Goal: Task Accomplishment & Management: Use online tool/utility

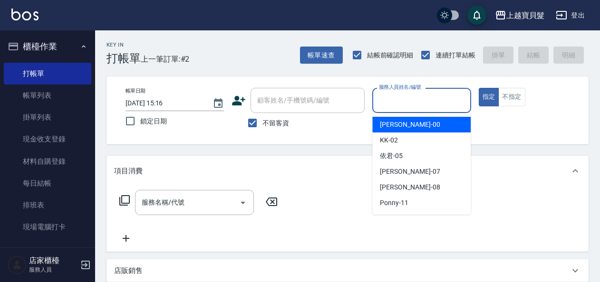
click at [406, 98] on input "服務人員姓名/編號" at bounding box center [421, 100] width 90 height 17
click at [407, 120] on div "小華 -00" at bounding box center [421, 125] width 98 height 16
type input "小華-00"
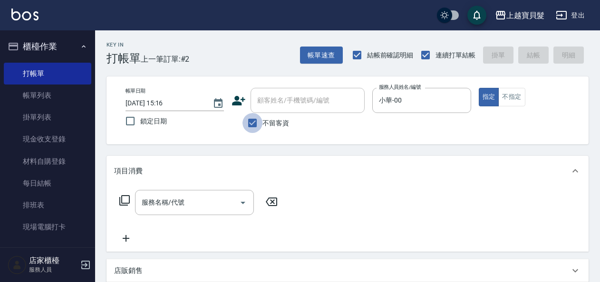
click at [258, 118] on input "不留客資" at bounding box center [252, 123] width 20 height 20
checkbox input "false"
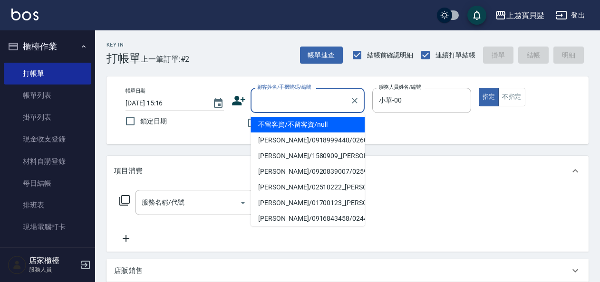
click at [270, 105] on input "顧客姓名/手機號碼/編號" at bounding box center [300, 100] width 91 height 17
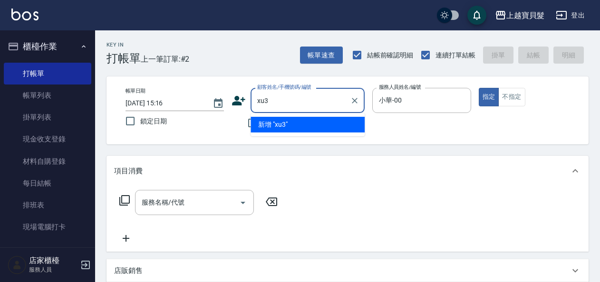
type input "xu3"
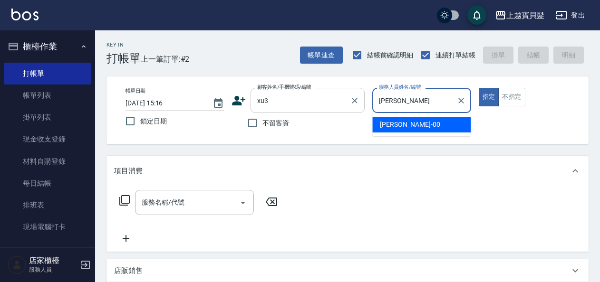
type input "小"
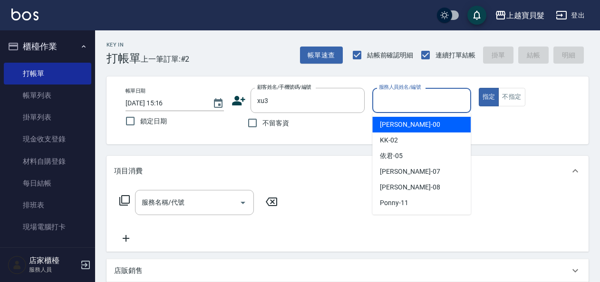
click at [400, 127] on span "小華 -00" at bounding box center [410, 125] width 60 height 10
type input "小華-00"
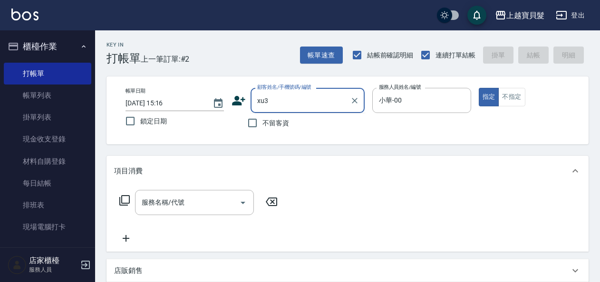
click at [280, 95] on input "xu3" at bounding box center [300, 100] width 91 height 17
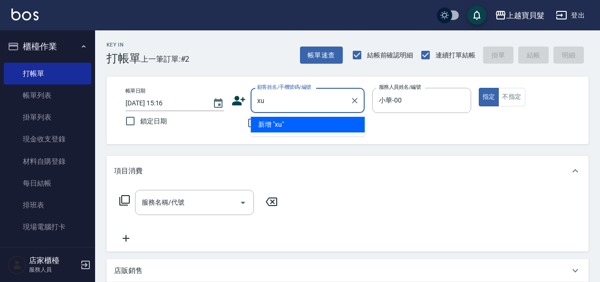
type input "x"
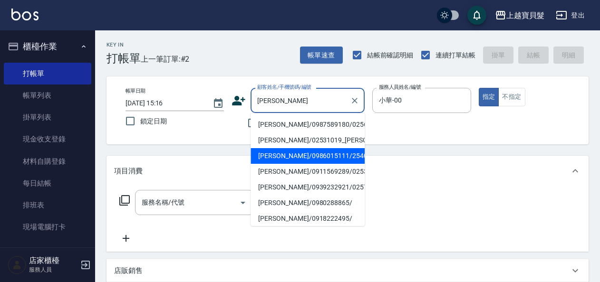
click at [297, 164] on li "[PERSON_NAME]/0986015111/2540109" at bounding box center [307, 156] width 114 height 16
type input "[PERSON_NAME]/0986015111/2540109"
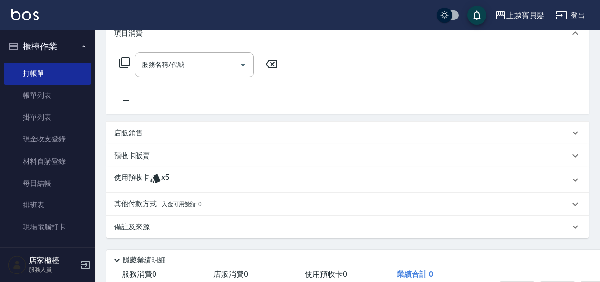
scroll to position [143, 0]
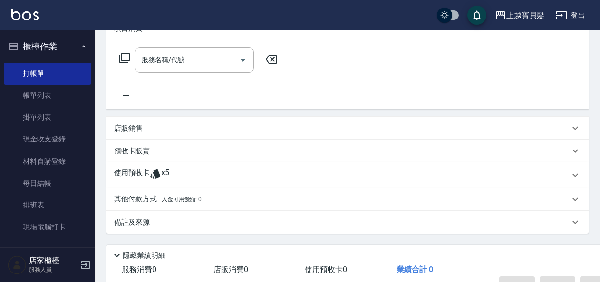
click at [162, 173] on span "x5" at bounding box center [165, 175] width 8 height 14
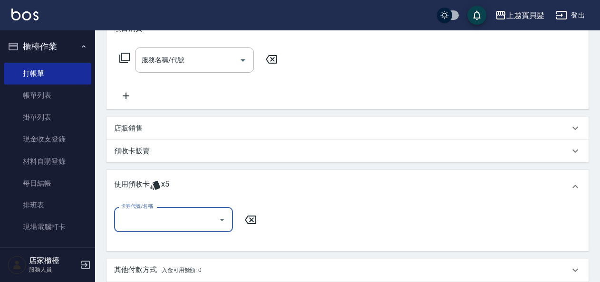
scroll to position [0, 0]
click at [164, 218] on input "卡券代號/名稱" at bounding box center [166, 220] width 96 height 17
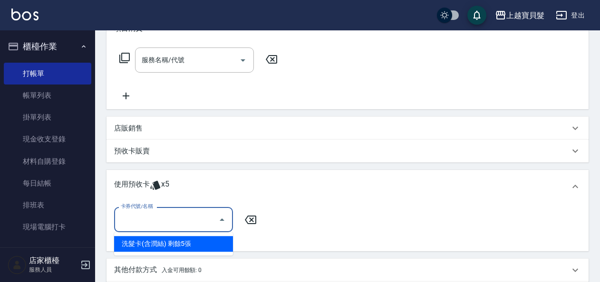
click at [144, 243] on div "洗髮卡(含潤絲) 剩餘5張" at bounding box center [173, 244] width 119 height 16
type input "洗髮卡(含潤絲)"
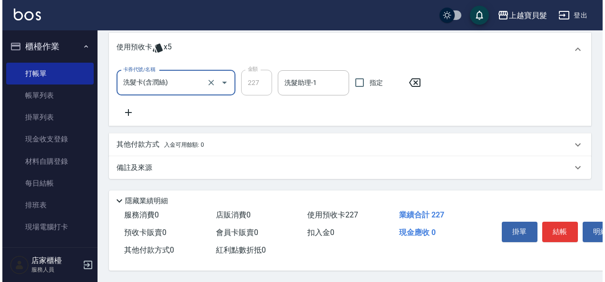
scroll to position [283, 0]
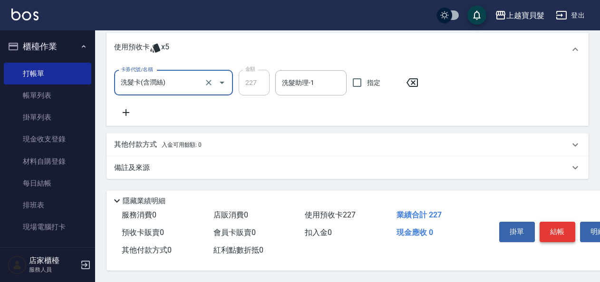
click at [566, 234] on button "結帳" at bounding box center [557, 232] width 36 height 20
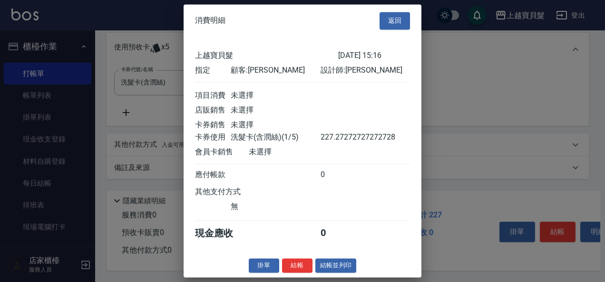
scroll to position [2, 0]
click at [337, 271] on button "結帳並列印" at bounding box center [335, 266] width 41 height 15
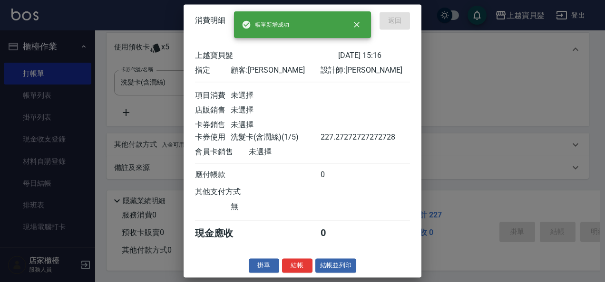
type input "[DATE] 17:49"
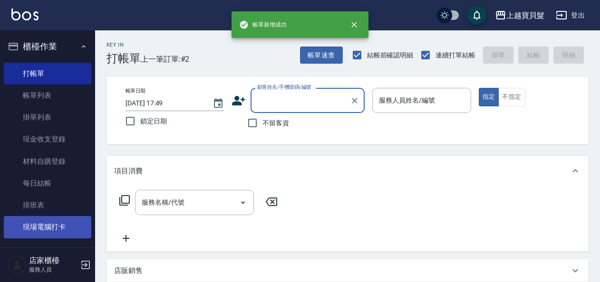
scroll to position [0, 0]
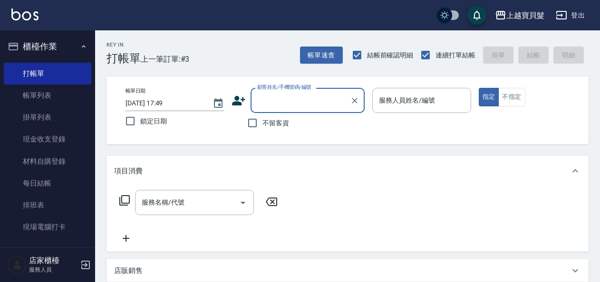
click at [408, 98] on input "服務人員姓名/編號" at bounding box center [421, 100] width 90 height 17
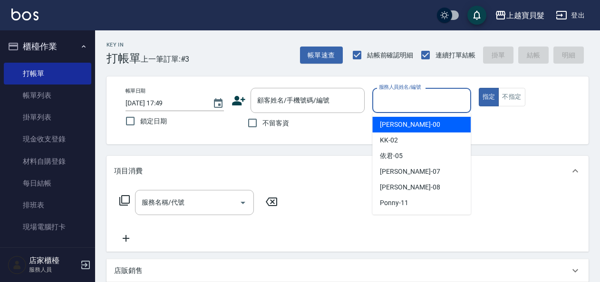
click at [397, 122] on span "小華 -00" at bounding box center [410, 125] width 60 height 10
type input "小華-00"
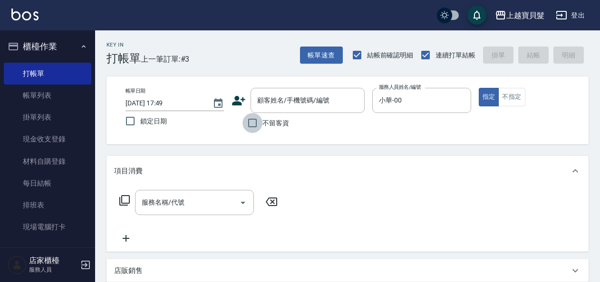
click at [257, 121] on input "不留客資" at bounding box center [252, 123] width 20 height 20
checkbox input "true"
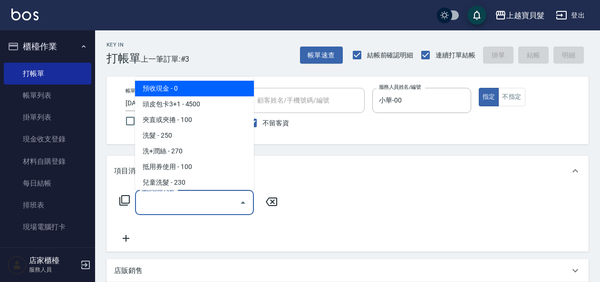
click at [158, 203] on input "服務名稱/代號" at bounding box center [187, 202] width 96 height 17
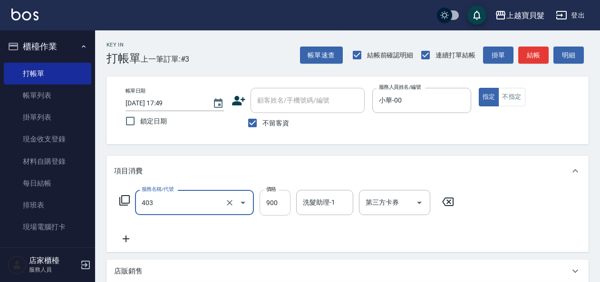
type input "補染(403)"
click at [276, 202] on input "900" at bounding box center [275, 203] width 31 height 26
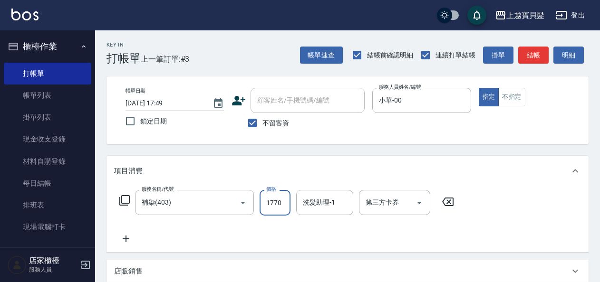
type input "1770"
click at [124, 240] on icon at bounding box center [126, 238] width 24 height 11
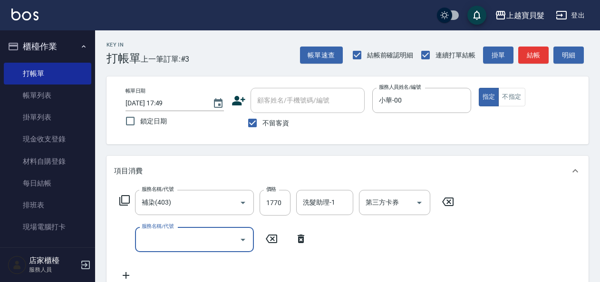
click at [151, 236] on input "服務名稱/代號" at bounding box center [187, 239] width 96 height 17
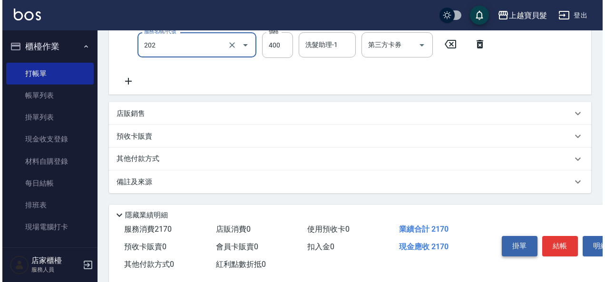
scroll to position [212, 0]
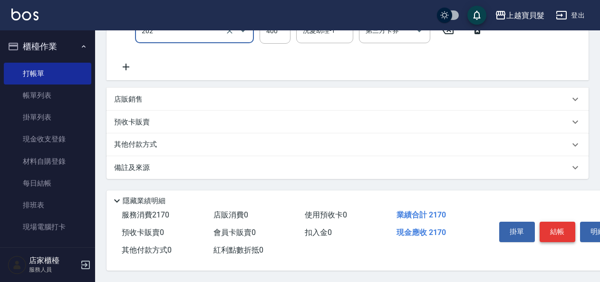
type input "剪髮(202)"
click at [567, 225] on button "結帳" at bounding box center [557, 232] width 36 height 20
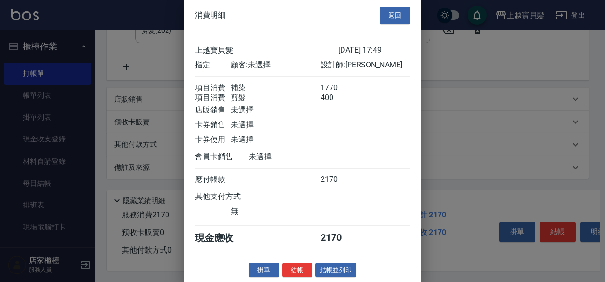
scroll to position [13, 0]
click at [336, 269] on button "結帳並列印" at bounding box center [335, 270] width 41 height 15
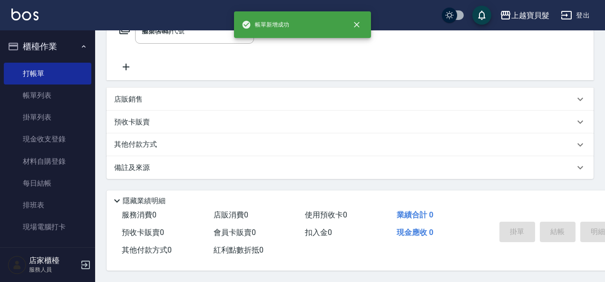
type input "[DATE] 17:50"
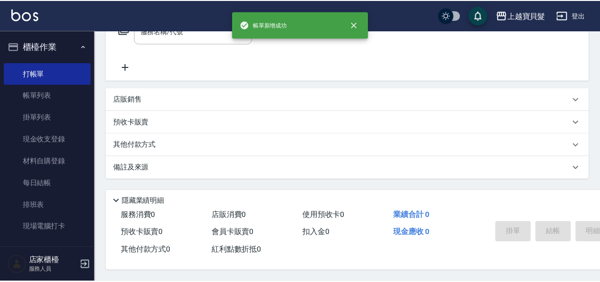
scroll to position [0, 0]
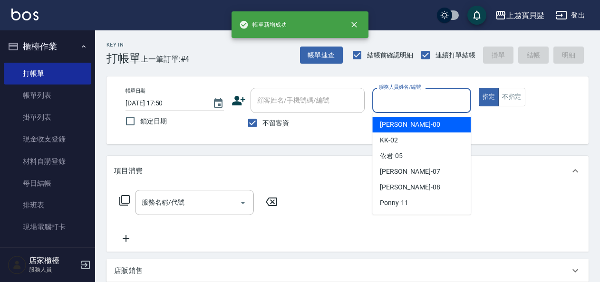
click at [381, 100] on input "服務人員姓名/編號" at bounding box center [421, 100] width 90 height 17
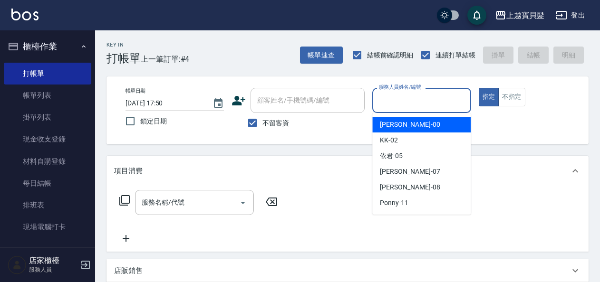
click at [390, 123] on span "小華 -00" at bounding box center [410, 125] width 60 height 10
type input "小華-00"
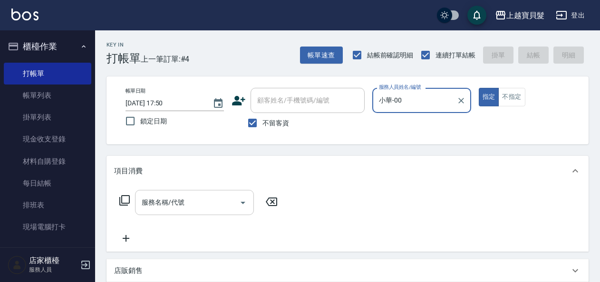
click at [147, 204] on input "服務名稱/代號" at bounding box center [187, 202] width 96 height 17
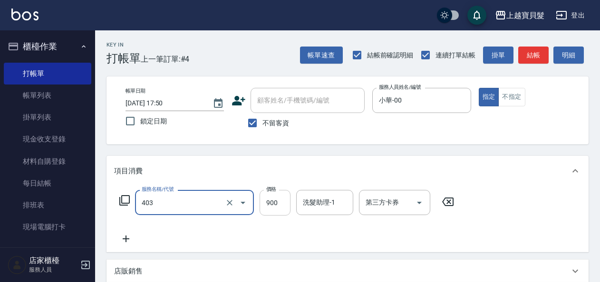
type input "補染(403)"
click at [272, 201] on input "900" at bounding box center [275, 203] width 31 height 26
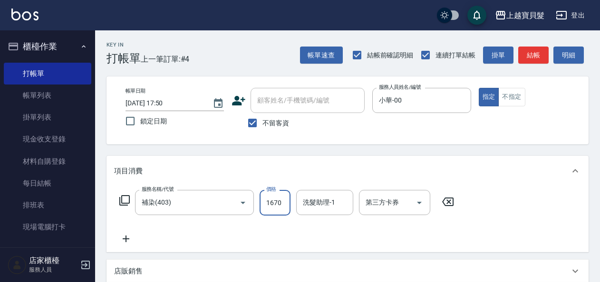
type input "1670"
click at [181, 238] on div "服務名稱/代號 補染(403) 服務名稱/代號 價格 1670 價格 洗髮助理-1 洗髮助理-1 第三方卡券 第三方卡券" at bounding box center [287, 217] width 346 height 55
drag, startPoint x: 181, startPoint y: 238, endPoint x: 155, endPoint y: 246, distance: 26.3
click at [155, 246] on div "服務名稱/代號 補染(403) 服務名稱/代號 價格 1670 價格 洗髮助理-1 洗髮助理-1 第三方卡券 第三方卡券" at bounding box center [347, 219] width 482 height 66
click at [127, 199] on icon at bounding box center [124, 200] width 11 height 11
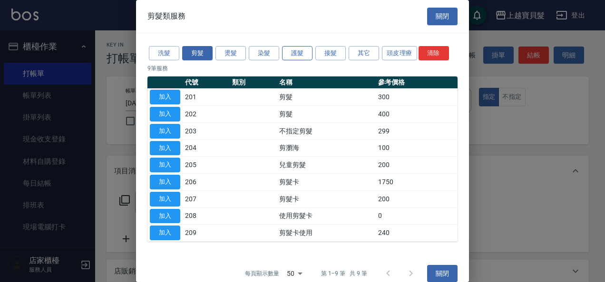
click at [298, 54] on button "護髮" at bounding box center [297, 53] width 30 height 15
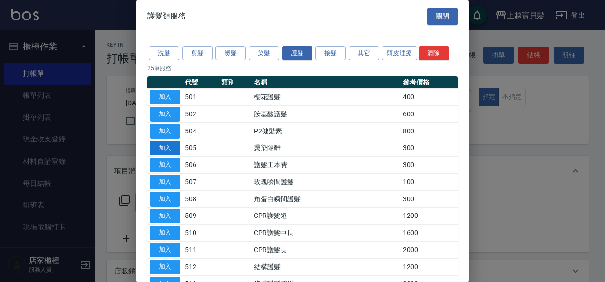
click at [173, 152] on button "加入" at bounding box center [165, 148] width 30 height 15
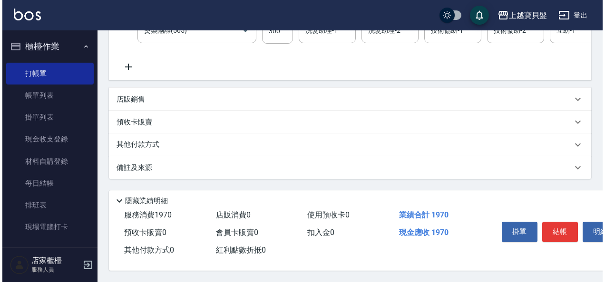
scroll to position [220, 0]
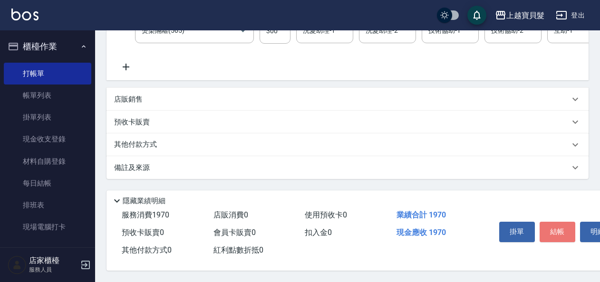
drag, startPoint x: 554, startPoint y: 232, endPoint x: 488, endPoint y: 236, distance: 66.7
click at [554, 232] on button "結帳" at bounding box center [557, 232] width 36 height 20
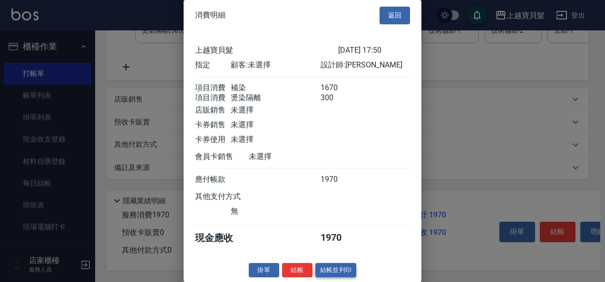
scroll to position [13, 0]
click at [340, 265] on button "結帳並列印" at bounding box center [335, 270] width 41 height 15
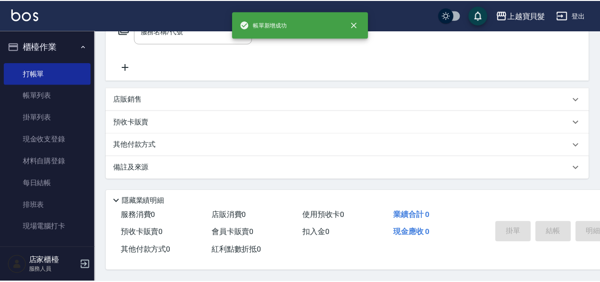
scroll to position [0, 0]
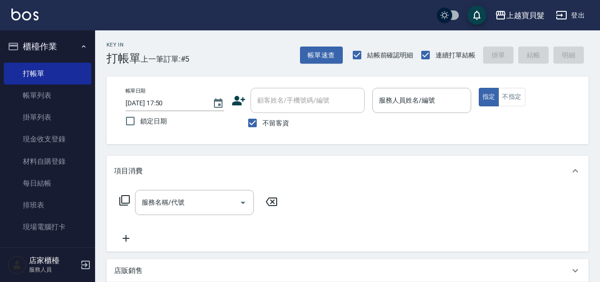
click at [380, 115] on p at bounding box center [421, 118] width 98 height 10
click at [388, 107] on input "服務人員姓名/編號" at bounding box center [421, 100] width 90 height 17
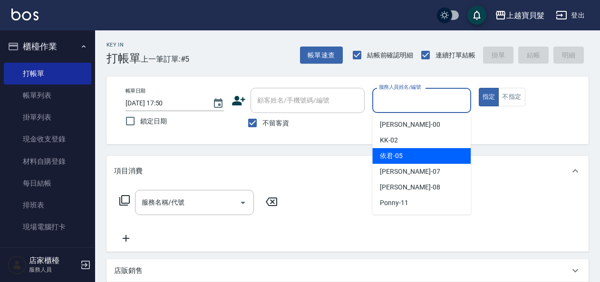
click at [384, 156] on span "依君 -05" at bounding box center [391, 156] width 23 height 10
type input "依君-05"
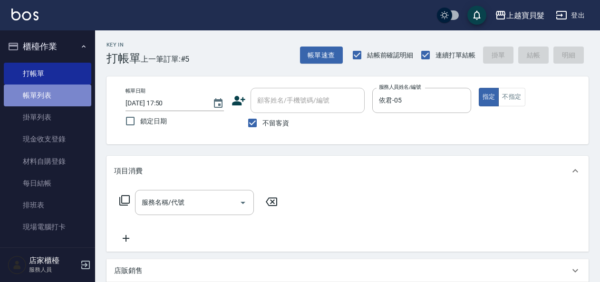
click at [50, 94] on link "帳單列表" at bounding box center [47, 96] width 87 height 22
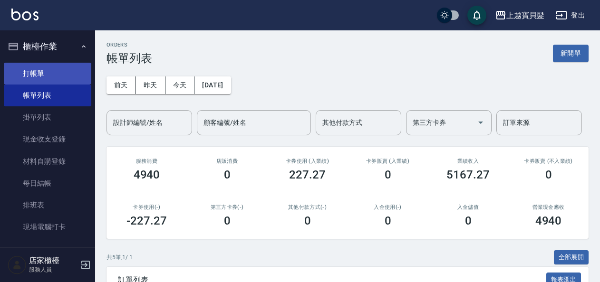
click at [66, 67] on link "打帳單" at bounding box center [47, 74] width 87 height 22
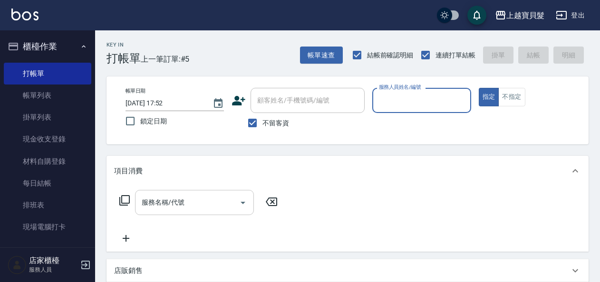
click at [188, 203] on input "服務名稱/代號" at bounding box center [187, 202] width 96 height 17
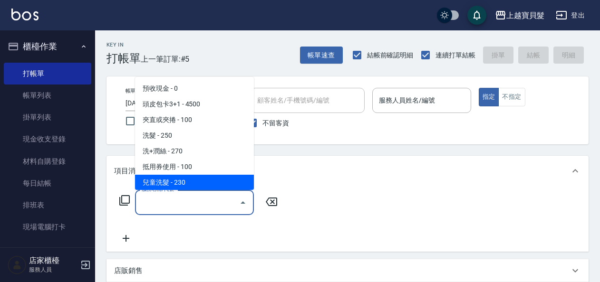
click at [414, 135] on div "帳單日期 [DATE] 17:52 鎖定日期 顧客姓名/手機號碼/編號 顧客姓名/手機號碼/編號 不留客資 服務人員姓名/編號 服務人員姓名/編號 指定 不指定" at bounding box center [347, 111] width 482 height 68
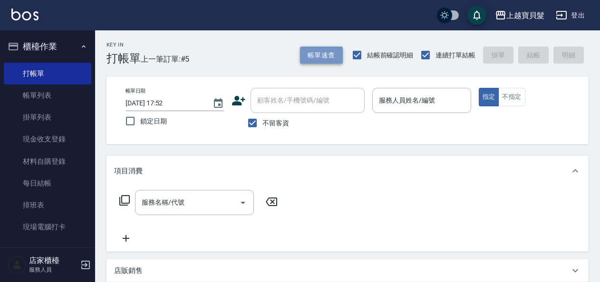
click at [315, 49] on button "帳單速查" at bounding box center [321, 56] width 43 height 18
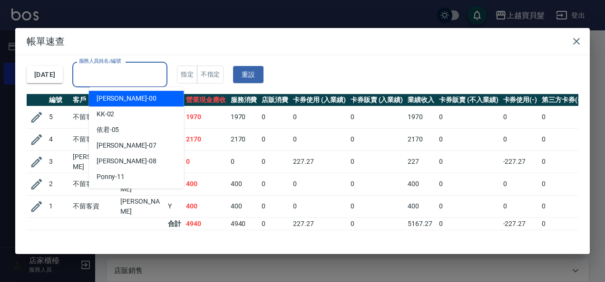
click at [152, 71] on input "服務人員姓名/編號" at bounding box center [120, 74] width 87 height 17
click at [362, 49] on h2 "帳單速查" at bounding box center [302, 41] width 574 height 27
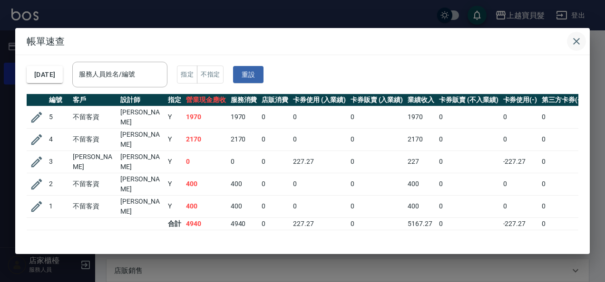
click at [578, 42] on icon "button" at bounding box center [575, 41] width 11 height 11
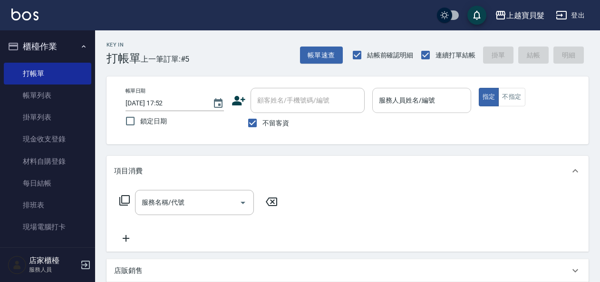
click at [419, 98] on input "服務人員姓名/編號" at bounding box center [421, 100] width 90 height 17
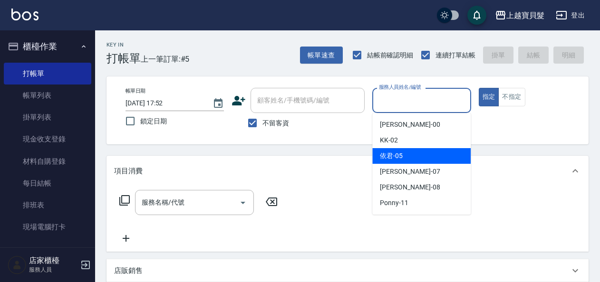
click at [406, 156] on div "依君 -05" at bounding box center [421, 156] width 98 height 16
type input "依君-05"
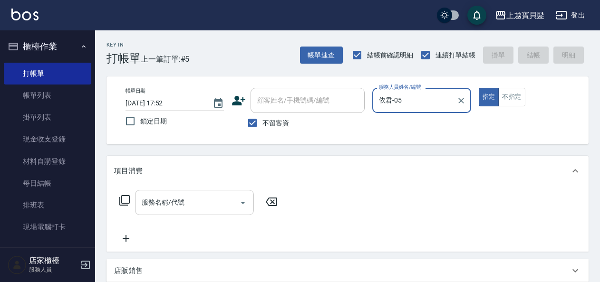
click at [167, 203] on input "服務名稱/代號" at bounding box center [187, 202] width 96 height 17
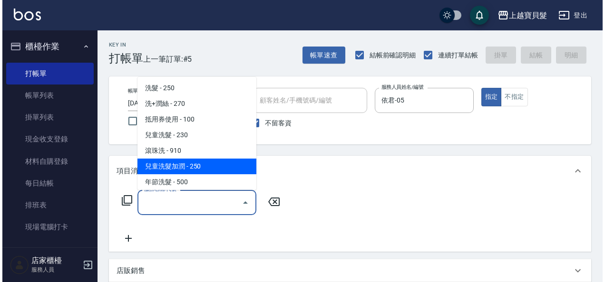
scroll to position [143, 0]
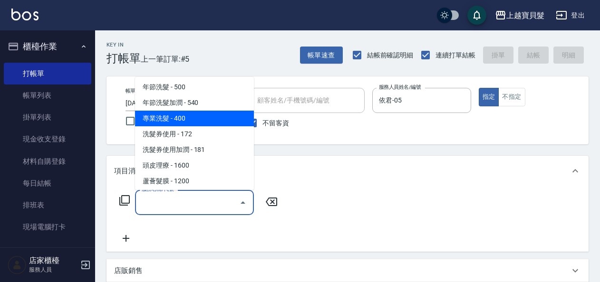
click at [202, 125] on span "專業洗髮 - 400" at bounding box center [194, 119] width 119 height 16
type input "專業洗髮(109)"
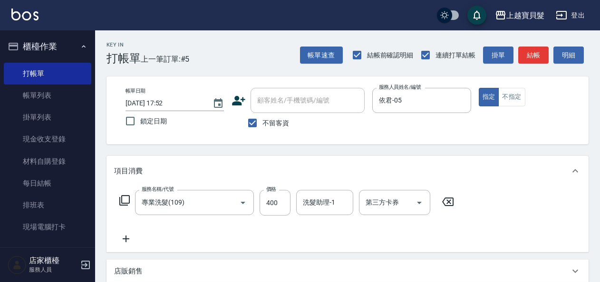
click at [122, 204] on icon at bounding box center [124, 200] width 11 height 11
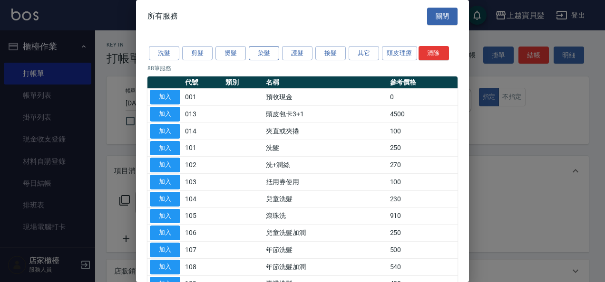
click at [266, 58] on button "染髮" at bounding box center [264, 53] width 30 height 15
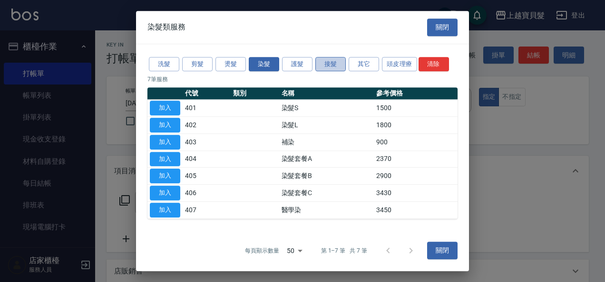
click at [326, 62] on button "接髮" at bounding box center [330, 64] width 30 height 15
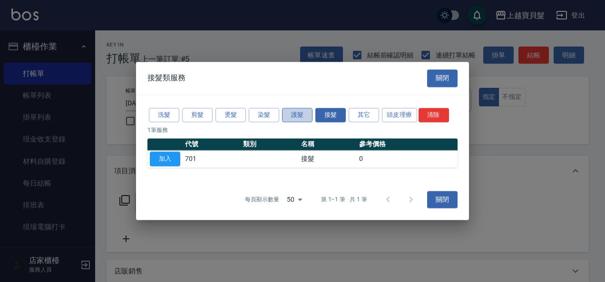
click at [312, 118] on button "護髮" at bounding box center [297, 115] width 30 height 15
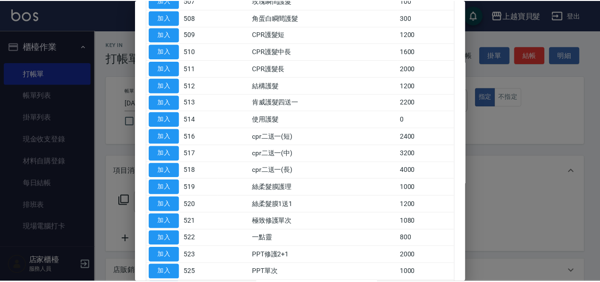
scroll to position [190, 0]
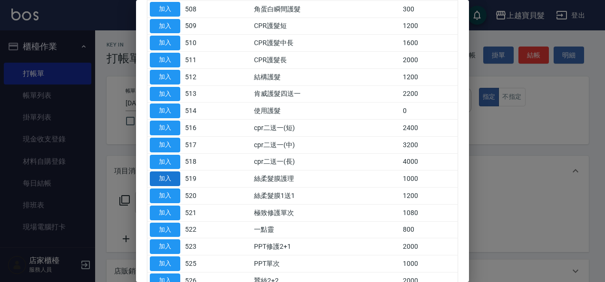
click at [175, 177] on button "加入" at bounding box center [165, 179] width 30 height 15
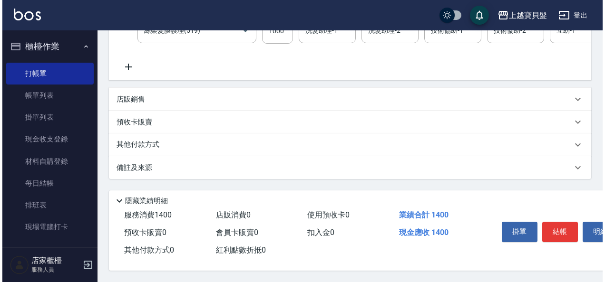
scroll to position [220, 0]
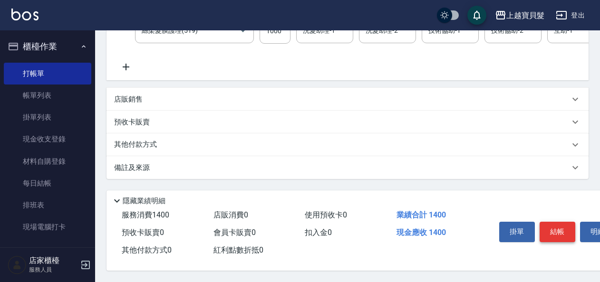
click at [549, 226] on button "結帳" at bounding box center [557, 232] width 36 height 20
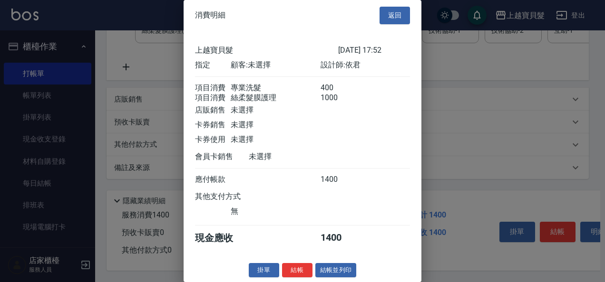
scroll to position [13, 0]
click at [323, 269] on button "結帳並列印" at bounding box center [335, 270] width 41 height 15
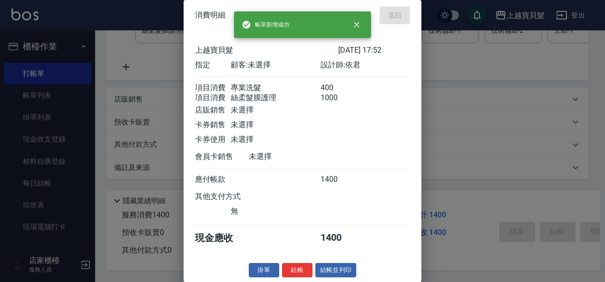
type input "[DATE] 17:53"
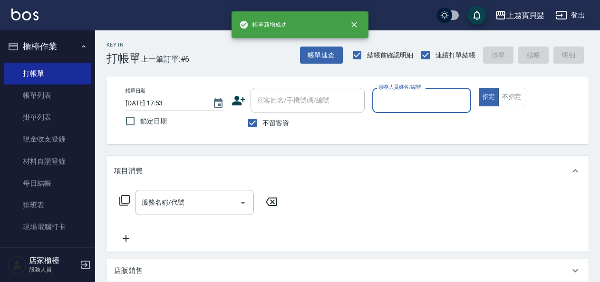
scroll to position [175, 0]
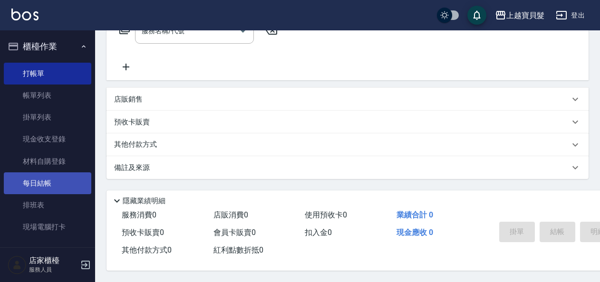
click at [51, 191] on link "每日結帳" at bounding box center [47, 184] width 87 height 22
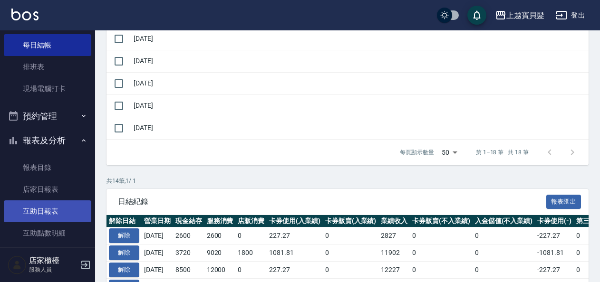
scroll to position [143, 0]
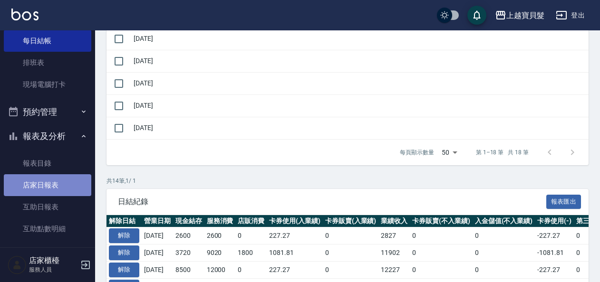
click at [66, 184] on link "店家日報表" at bounding box center [47, 185] width 87 height 22
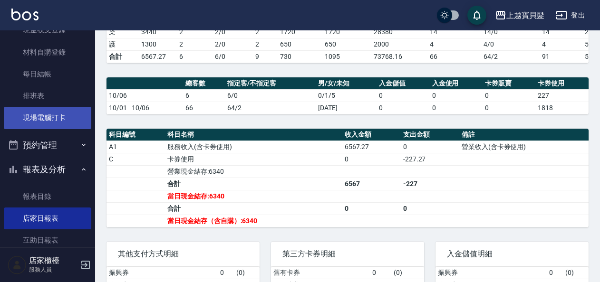
scroll to position [95, 0]
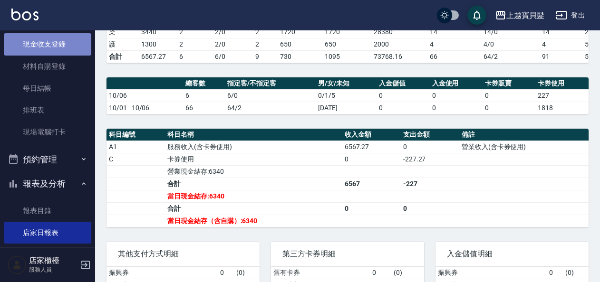
click at [60, 45] on link "現金收支登錄" at bounding box center [47, 44] width 87 height 22
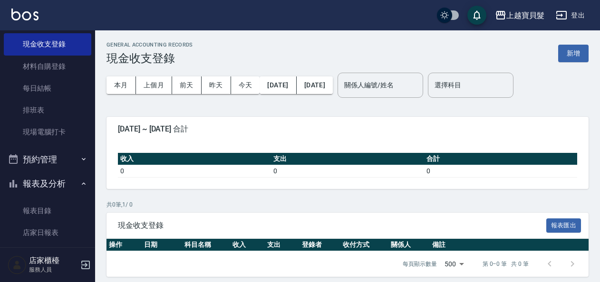
click at [589, 58] on div "GENERAL ACCOUNTING RECORDS 現金收支登錄 新增 本月 上個月 [DATE] [DATE] [DATE] [DATE] [DATE] …" at bounding box center [347, 159] width 505 height 258
click at [577, 57] on button "新增" at bounding box center [573, 54] width 30 height 18
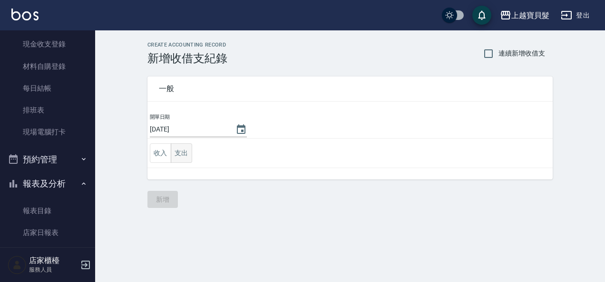
click at [184, 156] on button "支出" at bounding box center [181, 153] width 21 height 19
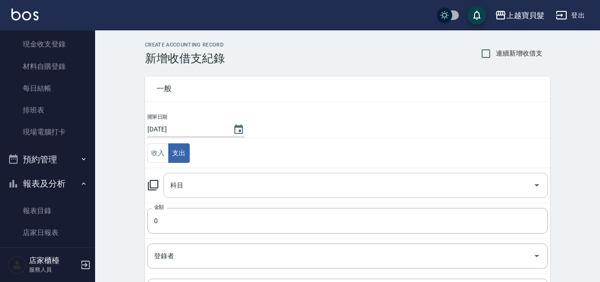
click at [190, 189] on input "科目" at bounding box center [348, 185] width 361 height 17
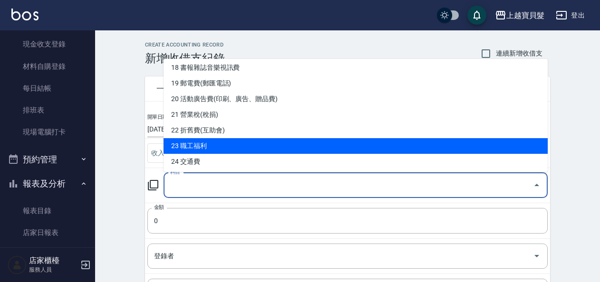
scroll to position [333, 0]
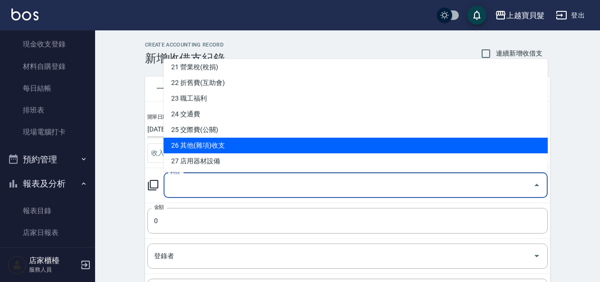
click at [260, 144] on li "26 其他(雜項)收支" at bounding box center [356, 146] width 384 height 16
type input "26 其他(雜項)收支"
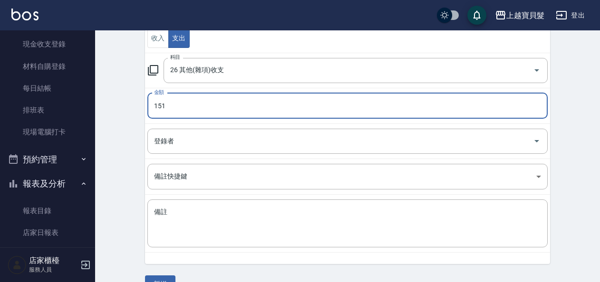
scroll to position [135, 0]
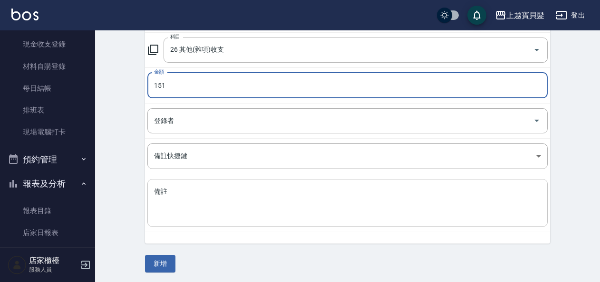
type input "151"
click at [260, 203] on textarea "備註" at bounding box center [347, 203] width 387 height 32
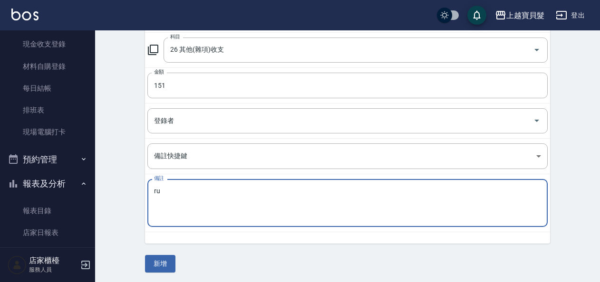
type textarea "r"
type textarea "雞腿便當.啤酒"
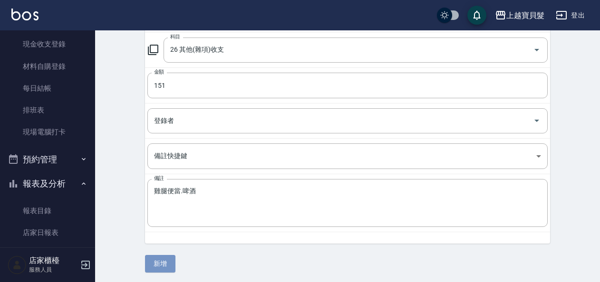
drag, startPoint x: 158, startPoint y: 259, endPoint x: 136, endPoint y: 235, distance: 32.3
click at [158, 260] on button "新增" at bounding box center [160, 264] width 30 height 18
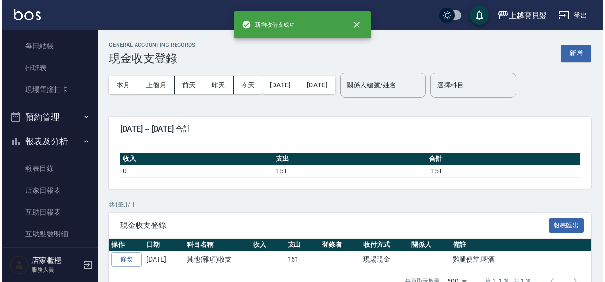
scroll to position [238, 0]
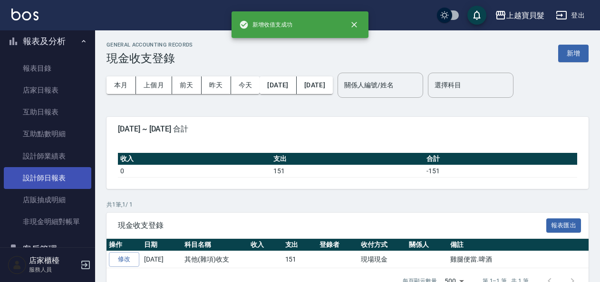
click at [48, 174] on link "設計師日報表" at bounding box center [47, 178] width 87 height 22
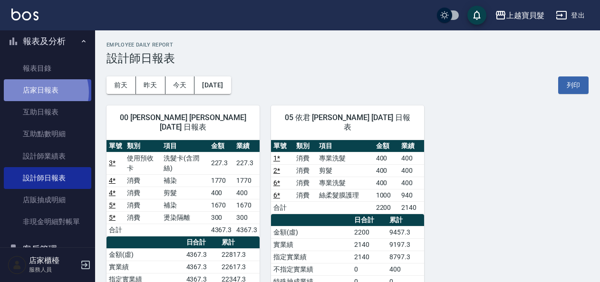
click at [41, 92] on link "店家日報表" at bounding box center [47, 90] width 87 height 22
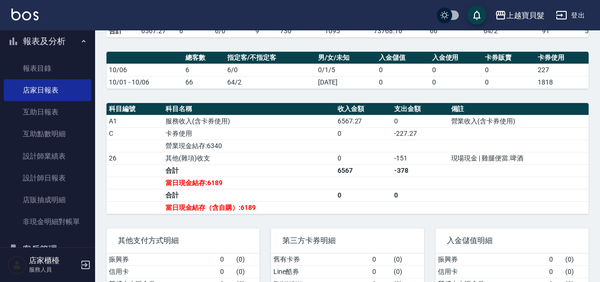
scroll to position [262, 0]
